Goal: Information Seeking & Learning: Learn about a topic

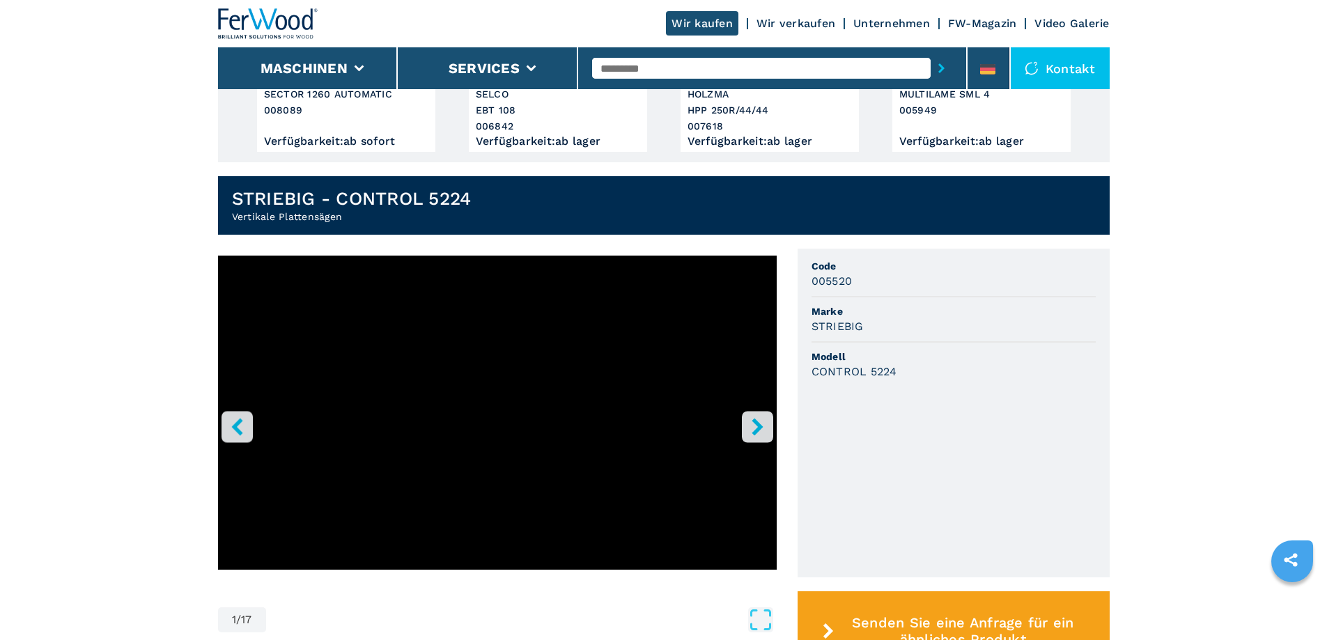
scroll to position [279, 0]
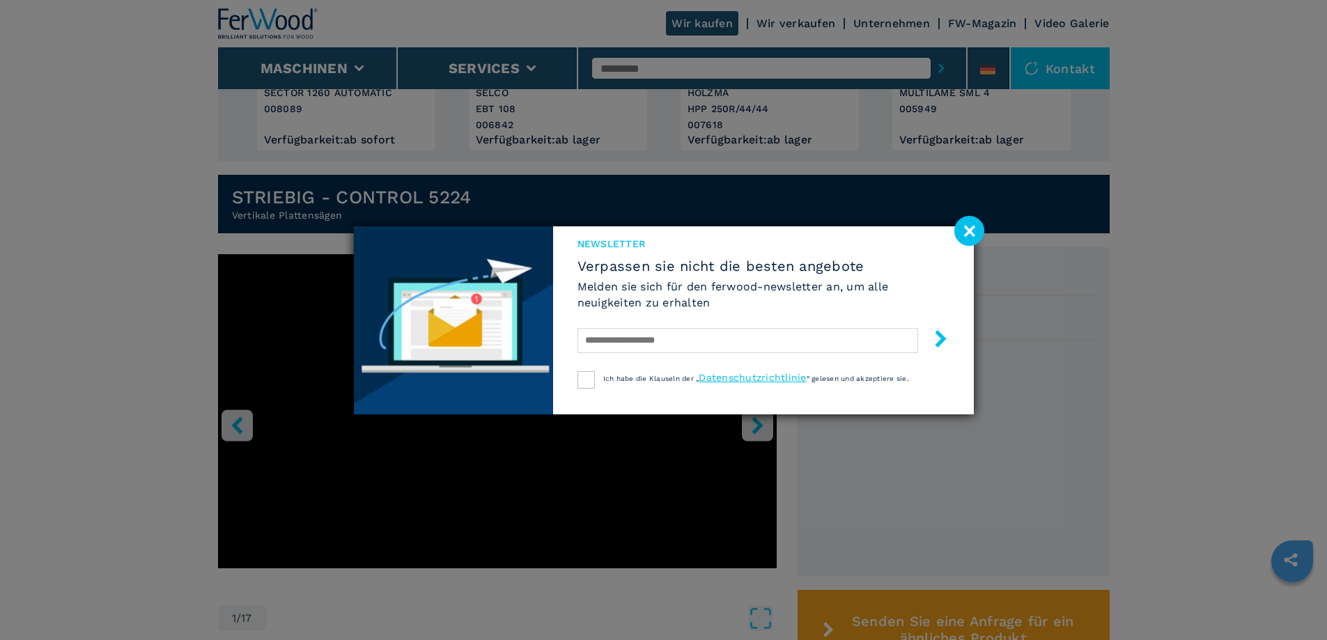
click at [967, 231] on image at bounding box center [969, 231] width 30 height 30
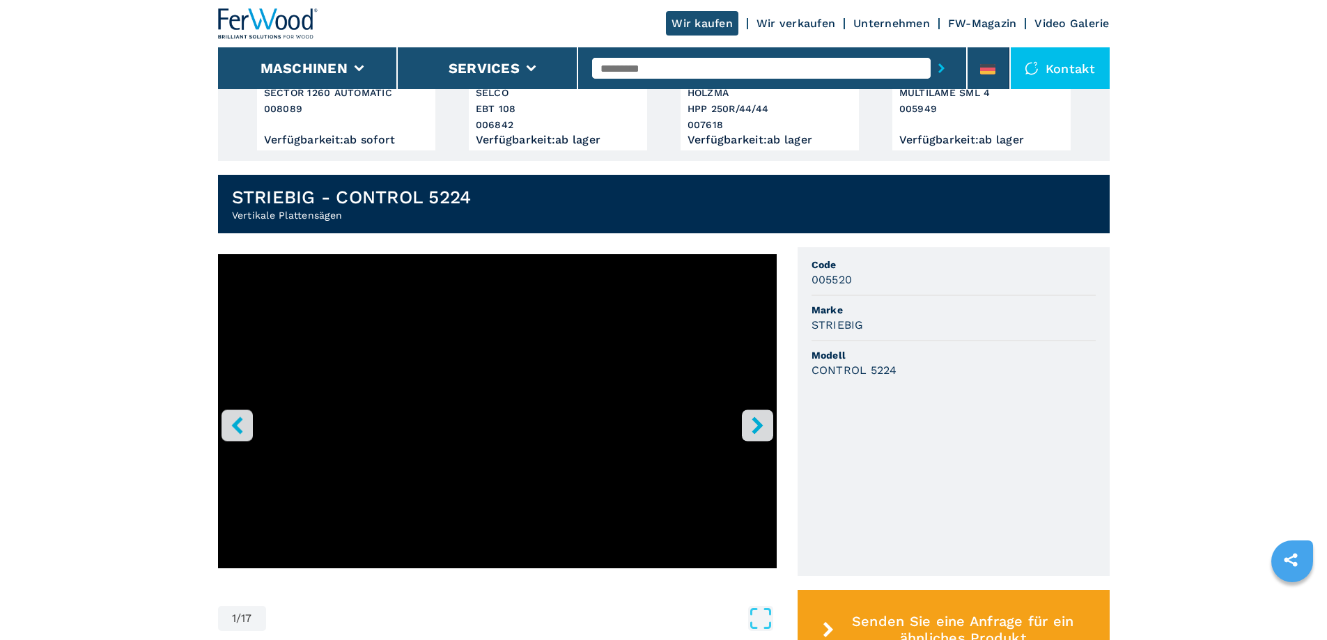
click at [910, 472] on ul "Code 005520 Marke STRIEBIG Modell CONTROL 5224" at bounding box center [954, 411] width 312 height 329
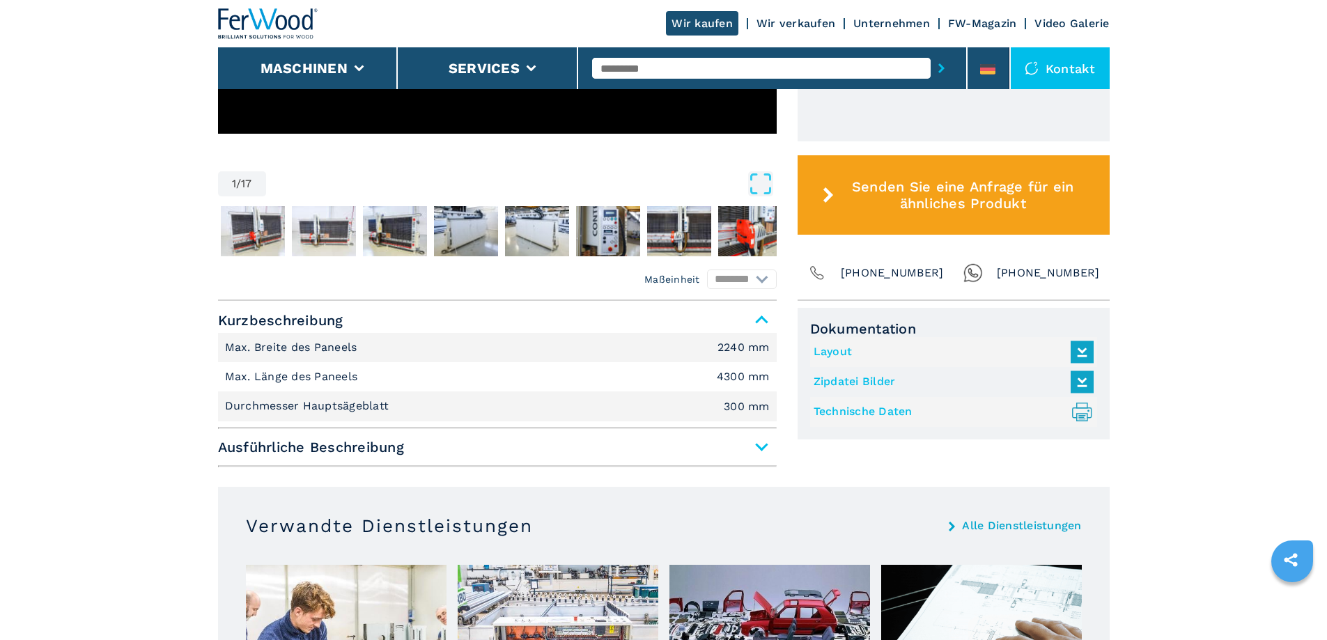
scroll to position [697, 0]
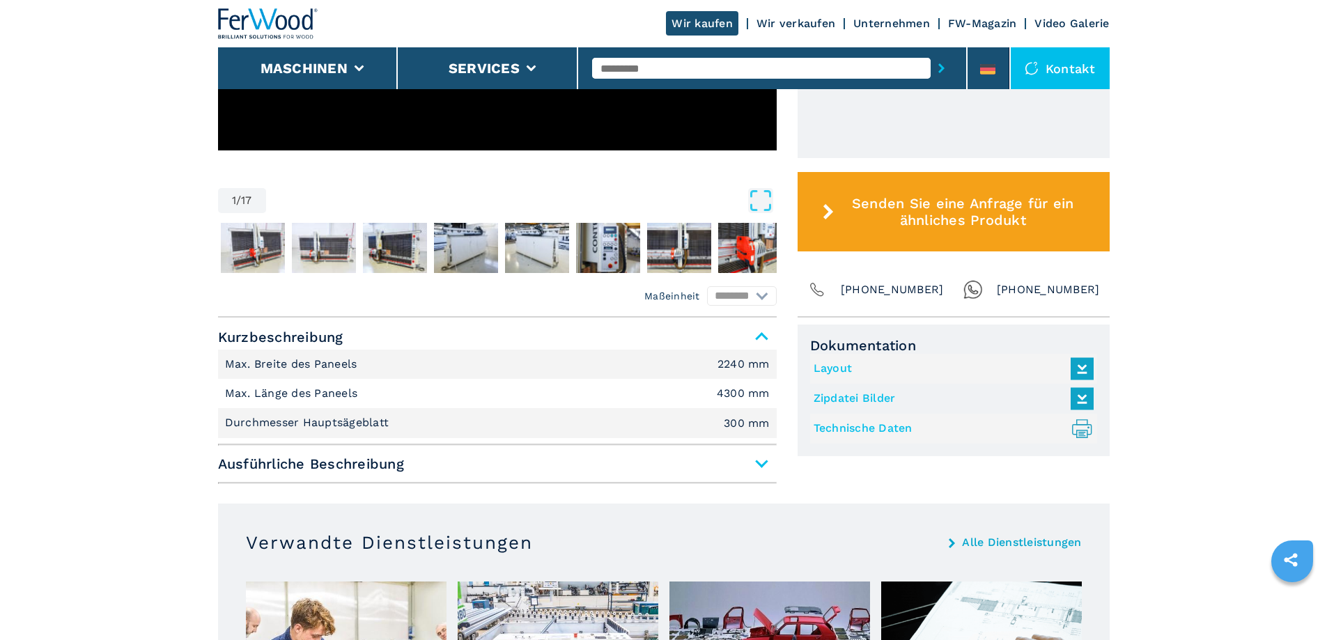
click at [766, 465] on span "Ausführliche Beschreibung" at bounding box center [497, 463] width 559 height 25
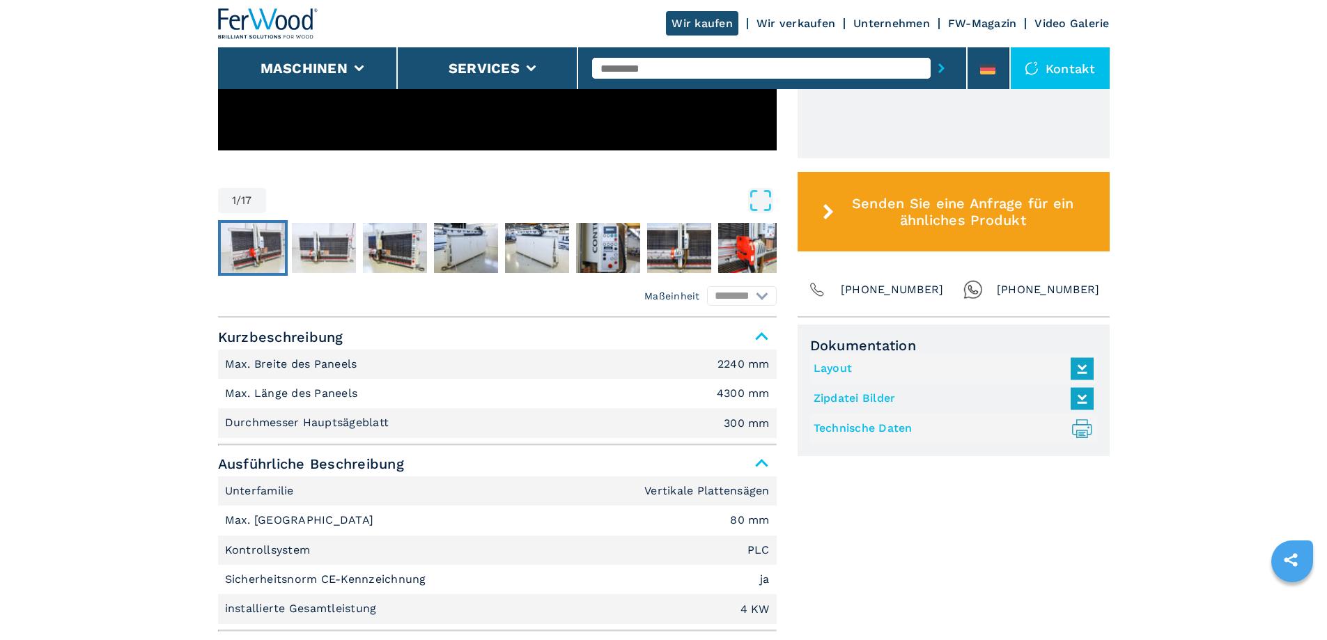
click at [256, 254] on img "Go to Slide 2" at bounding box center [253, 248] width 64 height 50
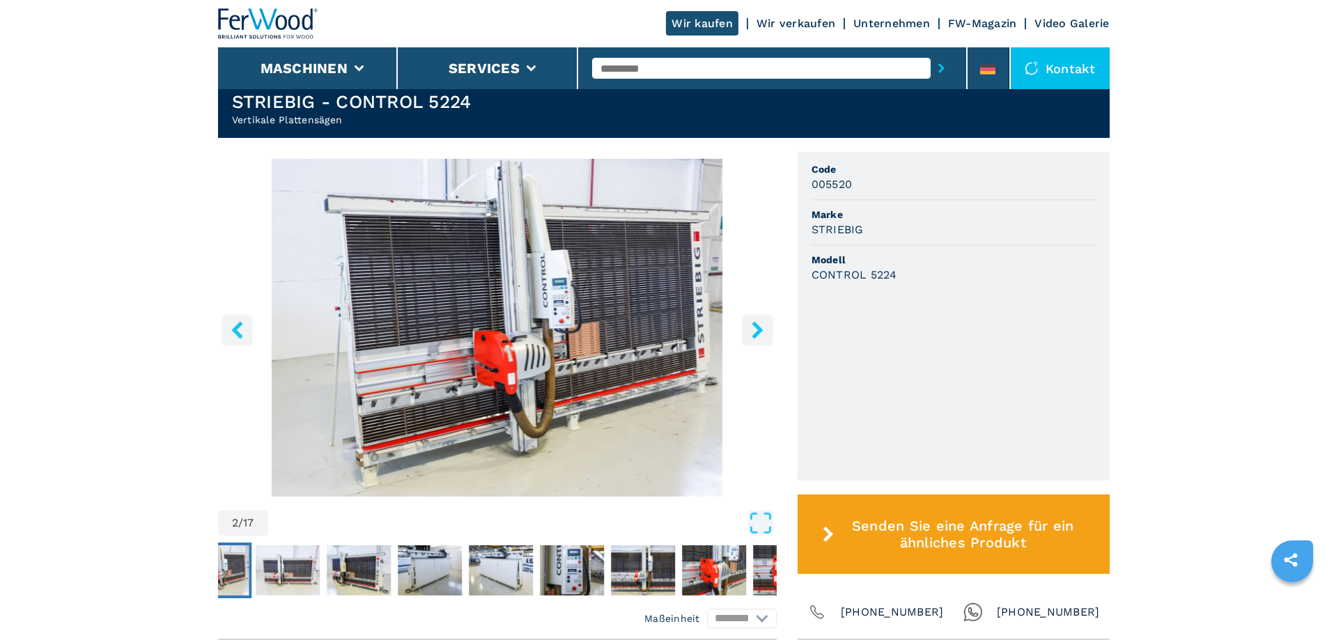
scroll to position [348, 0]
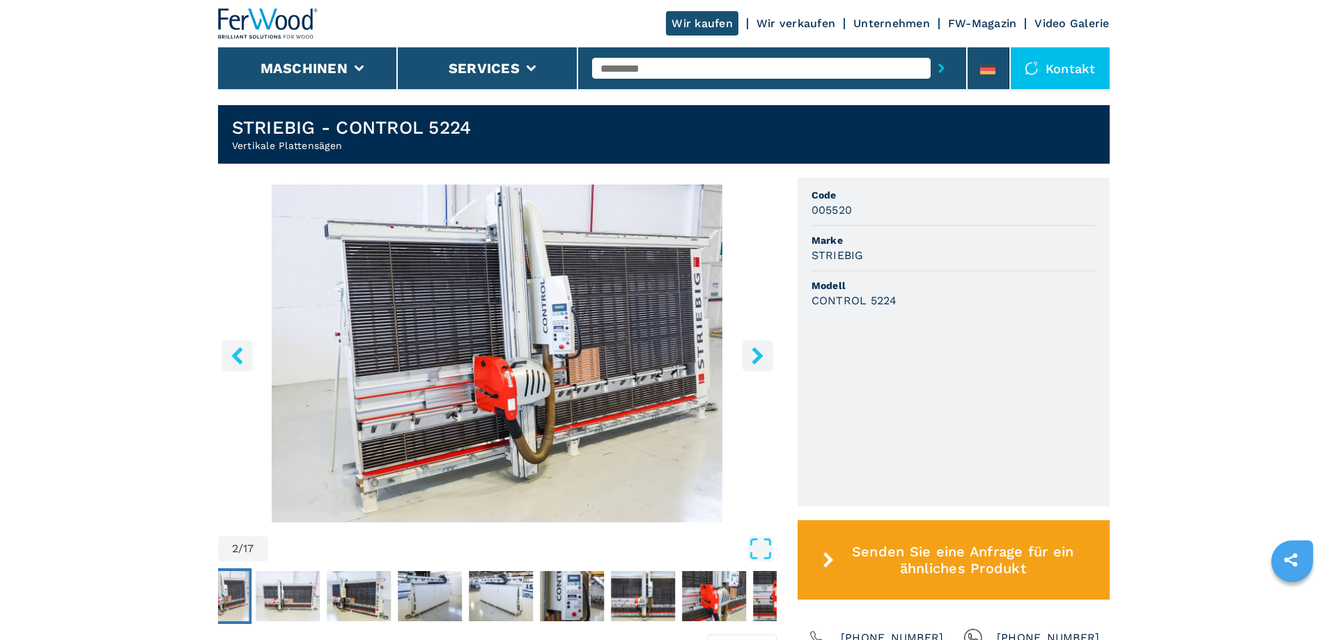
click at [762, 353] on icon "right-button" at bounding box center [757, 355] width 17 height 17
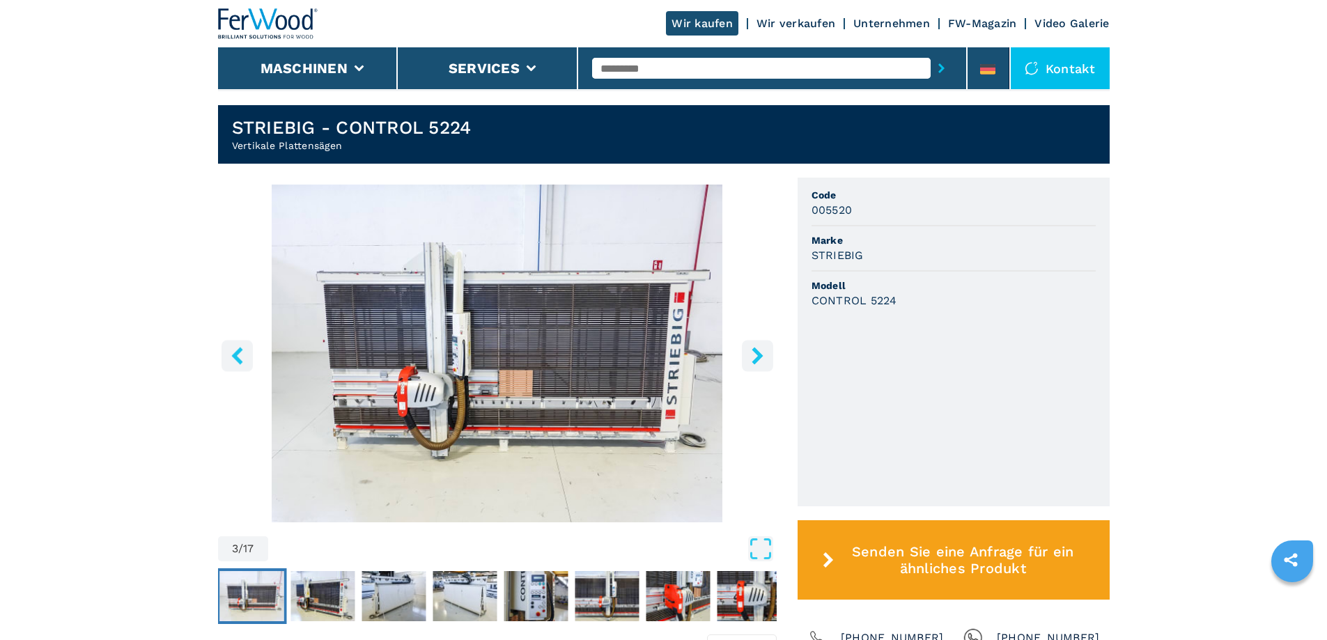
click at [762, 353] on icon "right-button" at bounding box center [757, 355] width 17 height 17
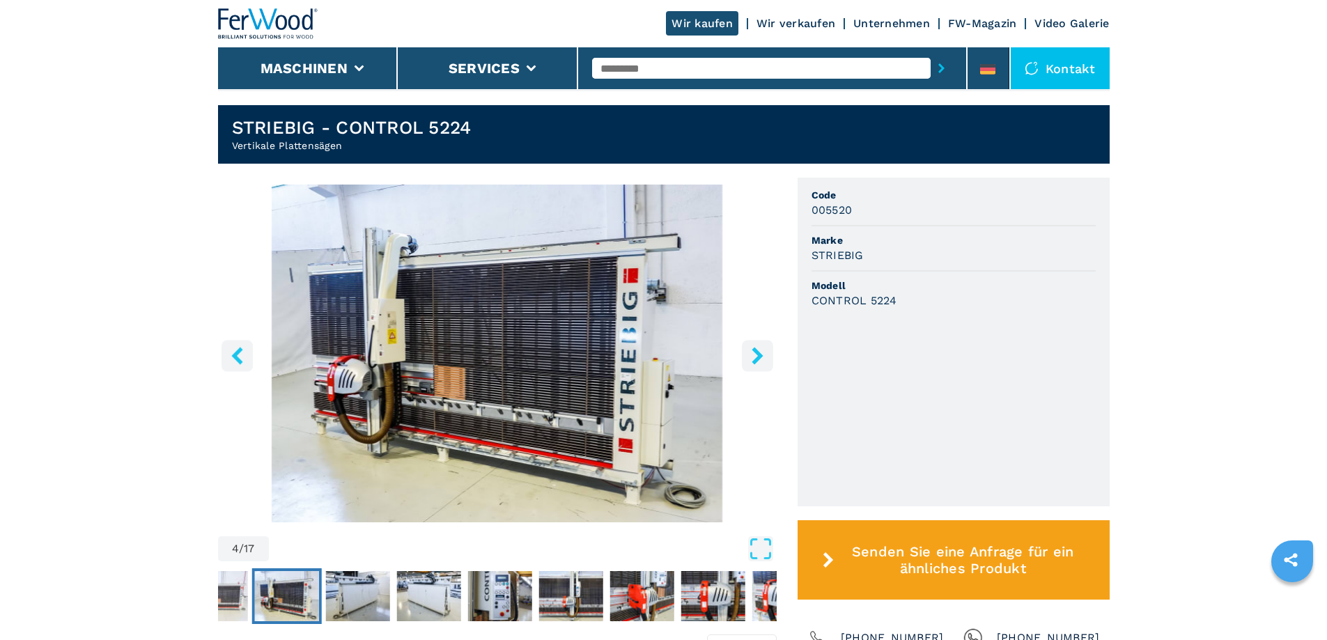
click at [762, 353] on icon "right-button" at bounding box center [757, 355] width 17 height 17
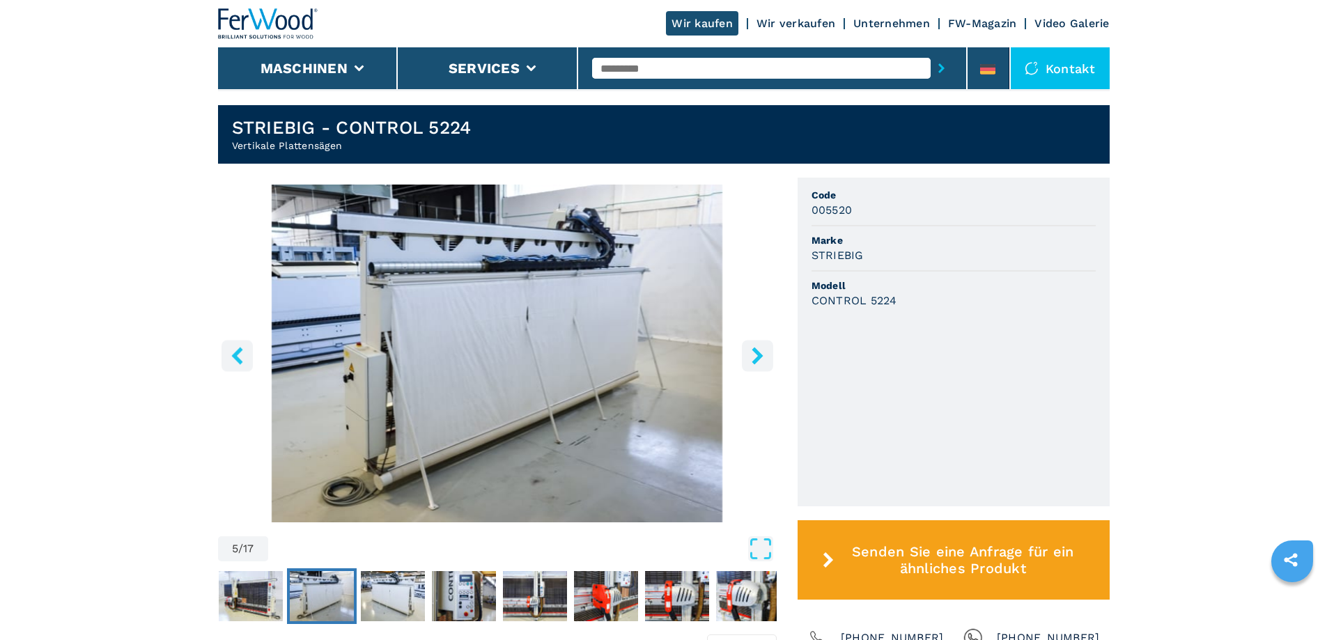
click at [762, 353] on icon "right-button" at bounding box center [757, 355] width 17 height 17
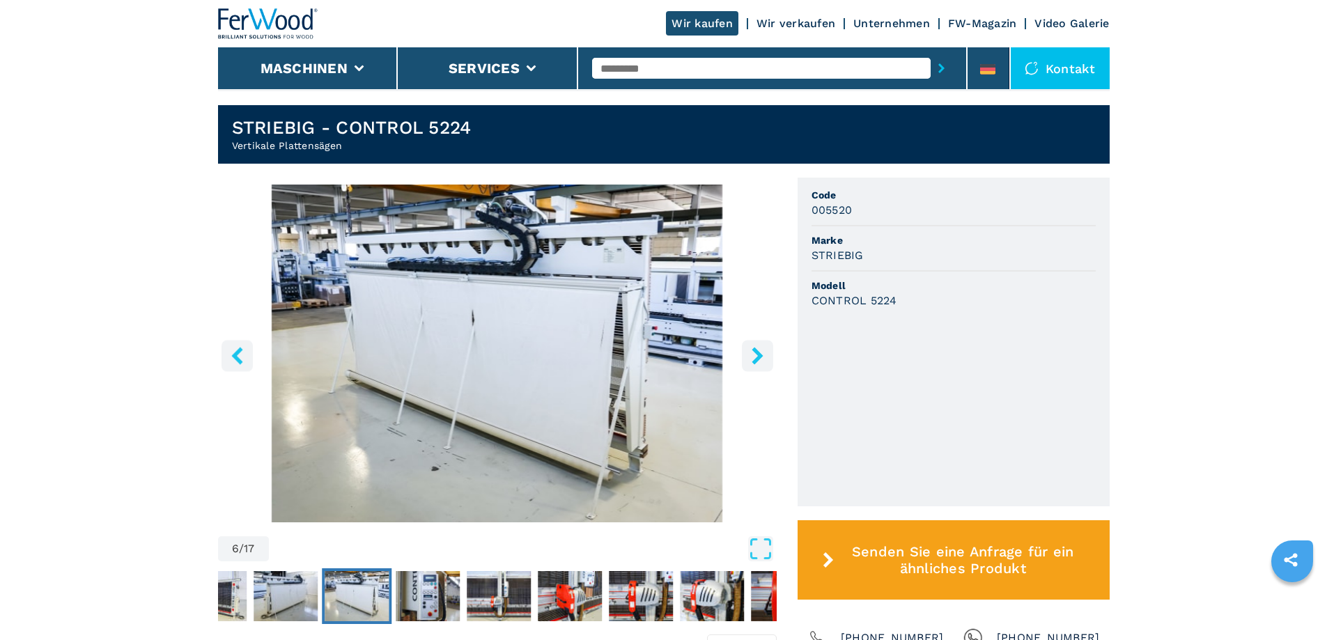
click at [762, 353] on icon "right-button" at bounding box center [757, 355] width 17 height 17
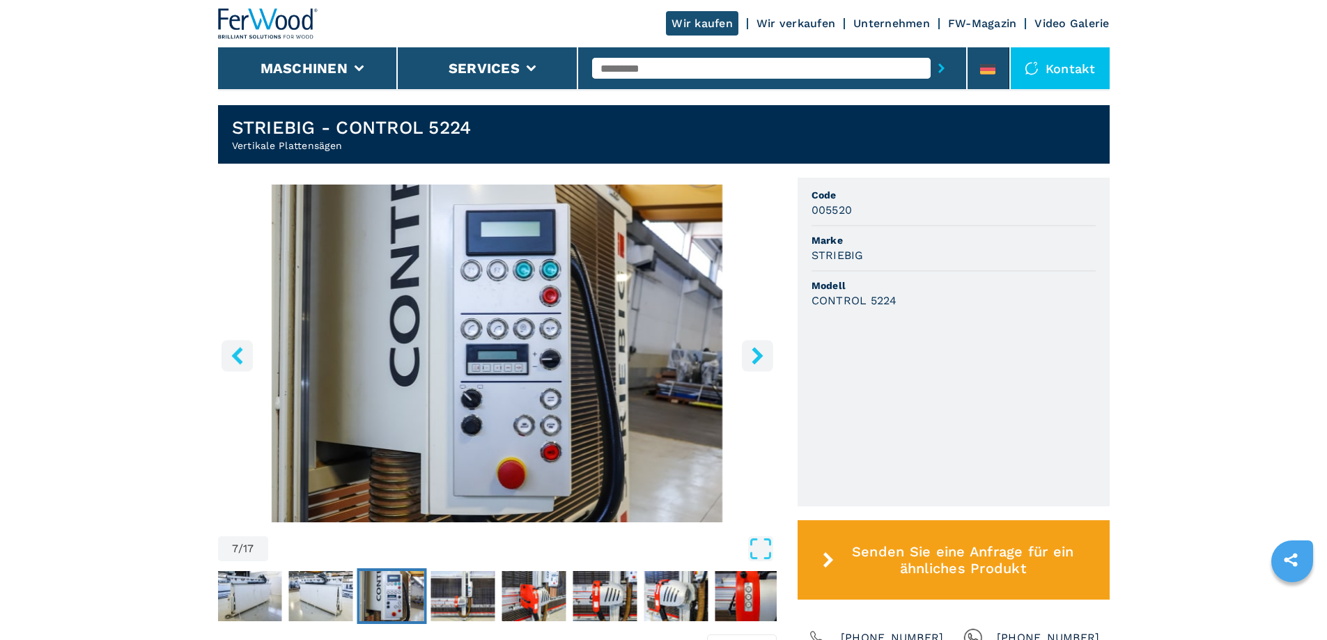
click at [762, 353] on icon "right-button" at bounding box center [757, 355] width 17 height 17
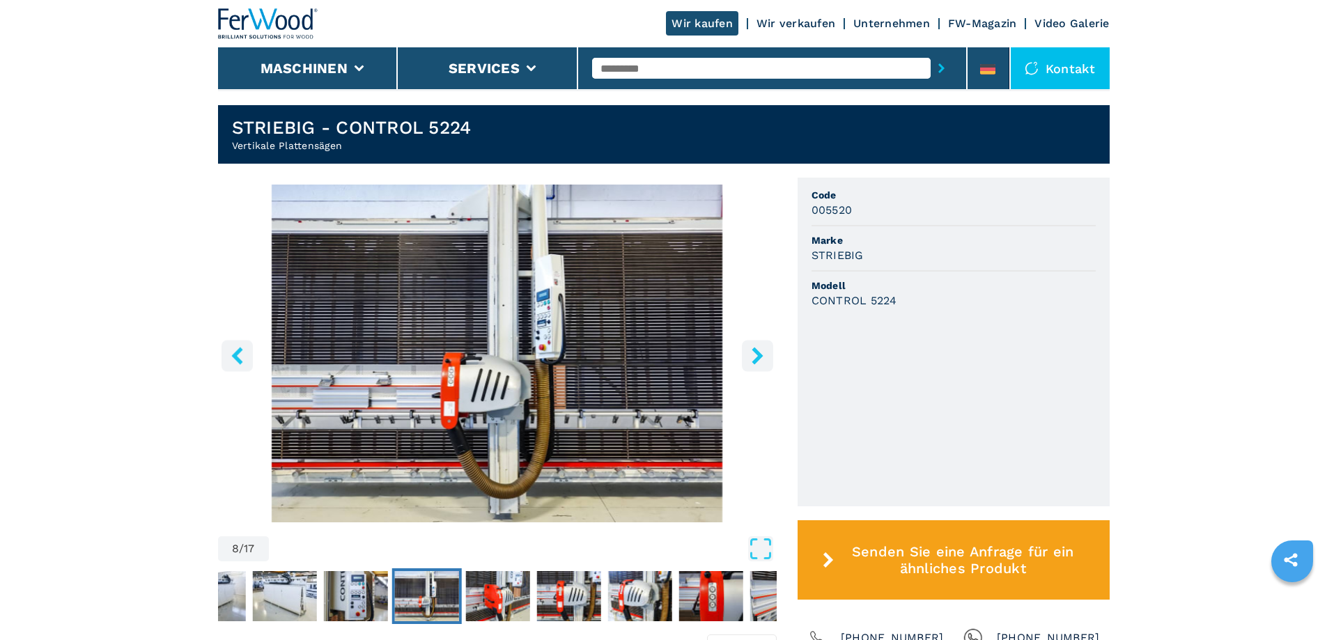
click at [762, 353] on icon "right-button" at bounding box center [757, 355] width 17 height 17
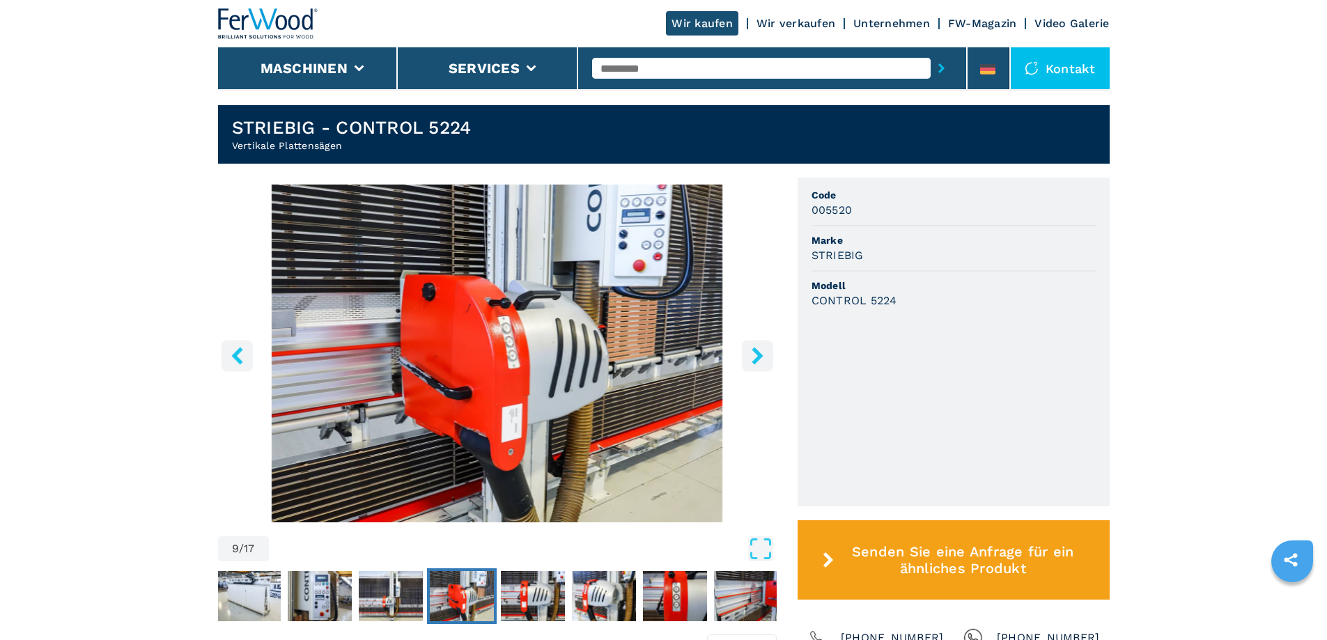
click at [762, 353] on icon "right-button" at bounding box center [757, 355] width 17 height 17
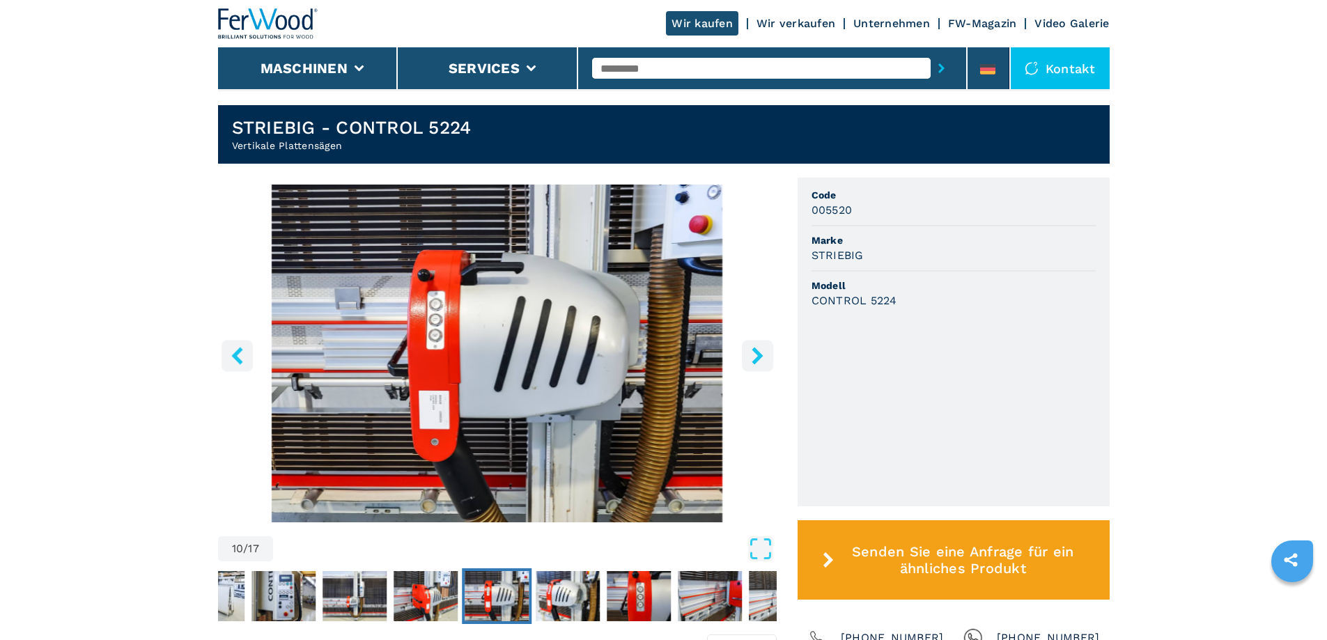
click at [762, 353] on icon "right-button" at bounding box center [757, 355] width 17 height 17
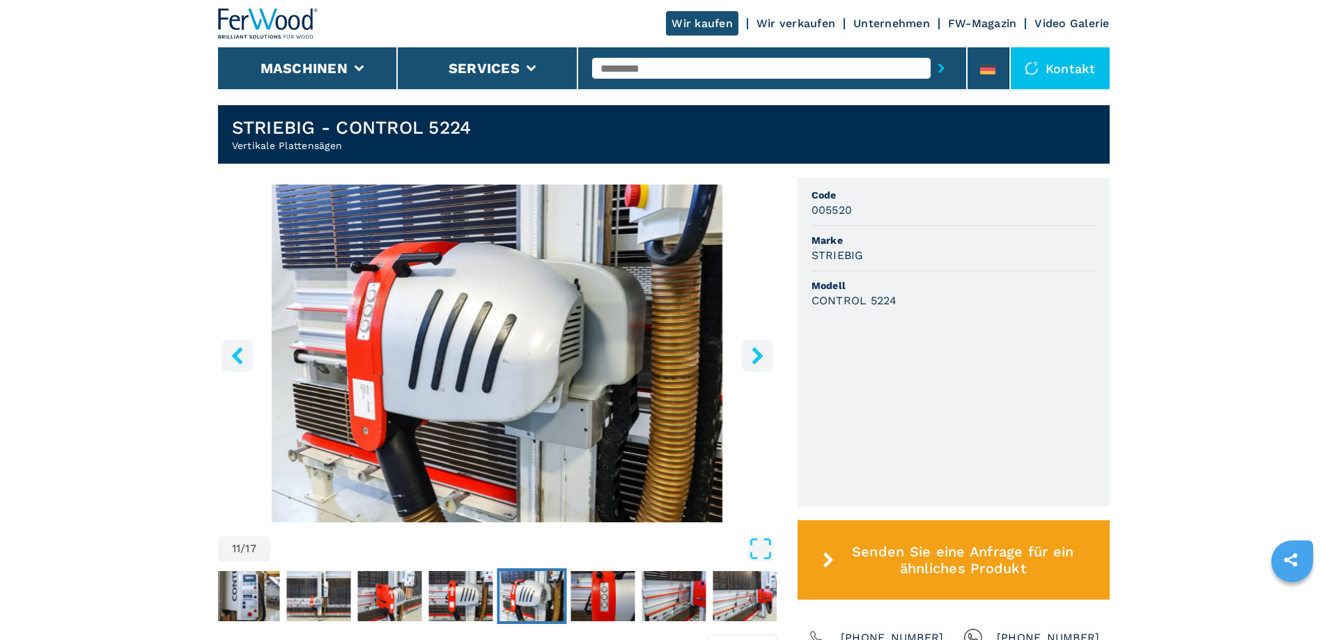
click at [762, 353] on icon "right-button" at bounding box center [757, 355] width 17 height 17
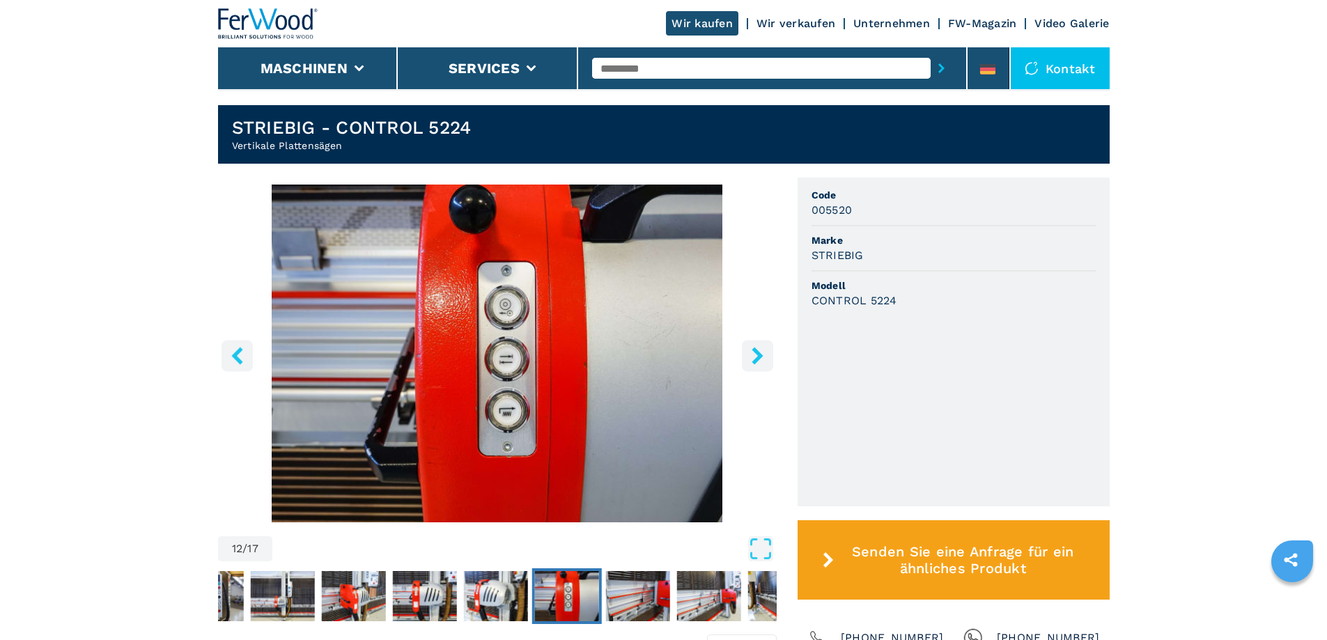
click at [762, 353] on icon "right-button" at bounding box center [757, 355] width 17 height 17
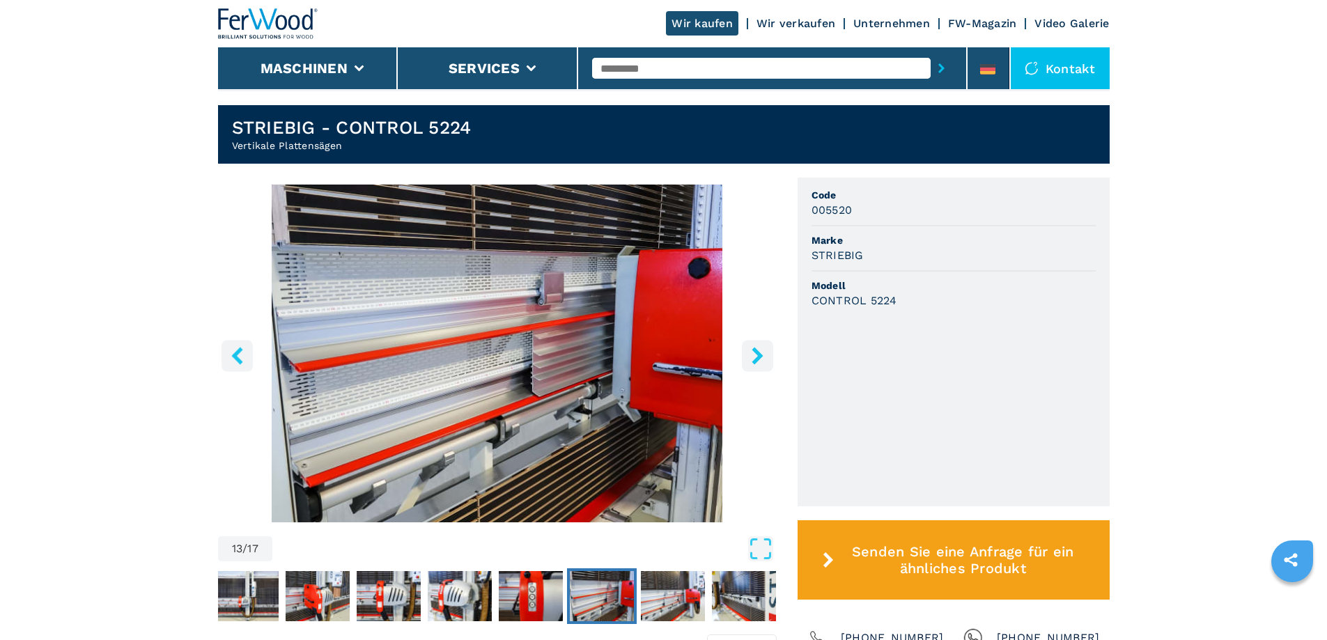
click at [762, 353] on icon "right-button" at bounding box center [757, 355] width 17 height 17
